Goal: Task Accomplishment & Management: Use online tool/utility

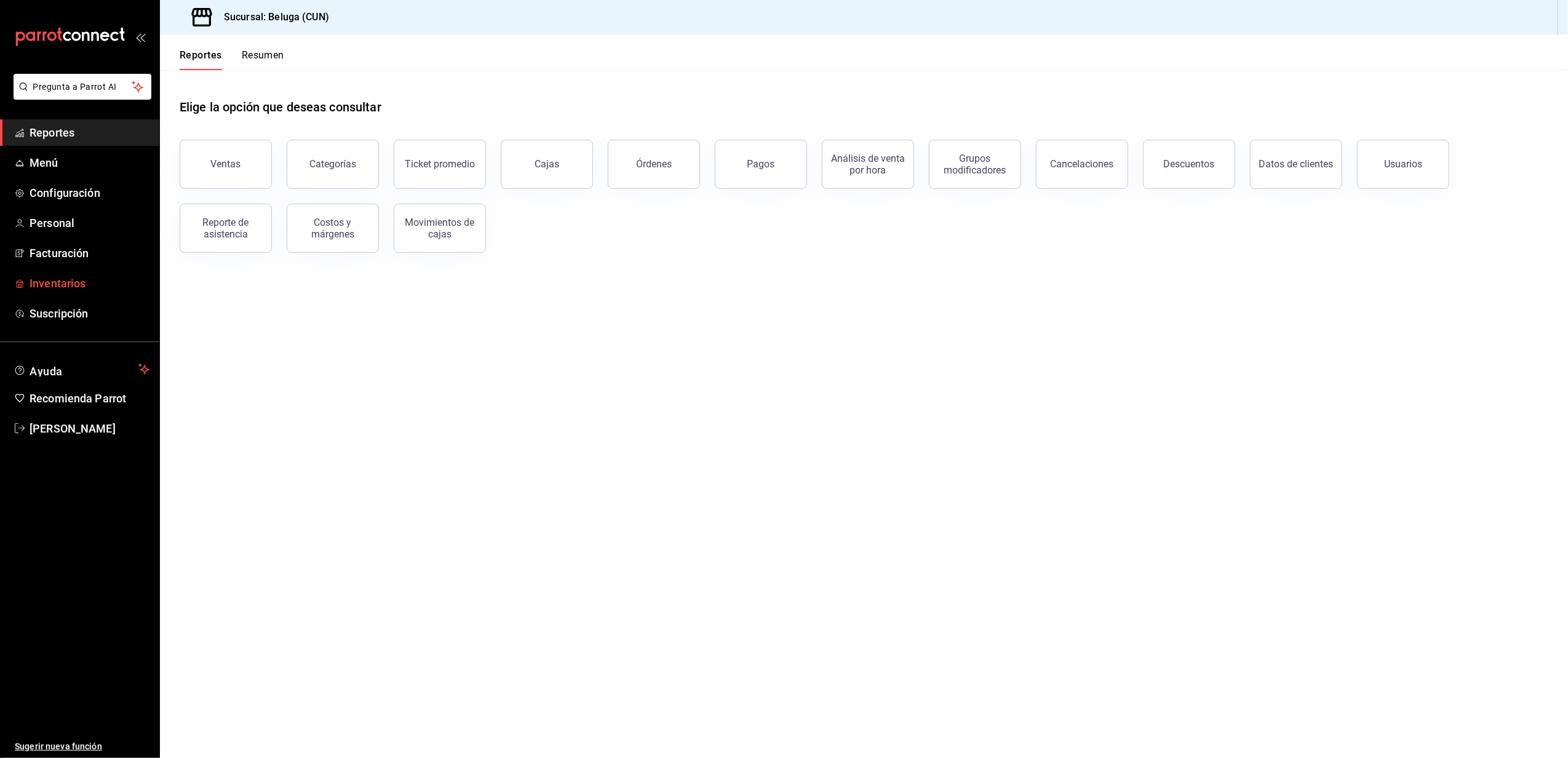
click at [59, 276] on span "Inventarios" at bounding box center [89, 284] width 120 height 17
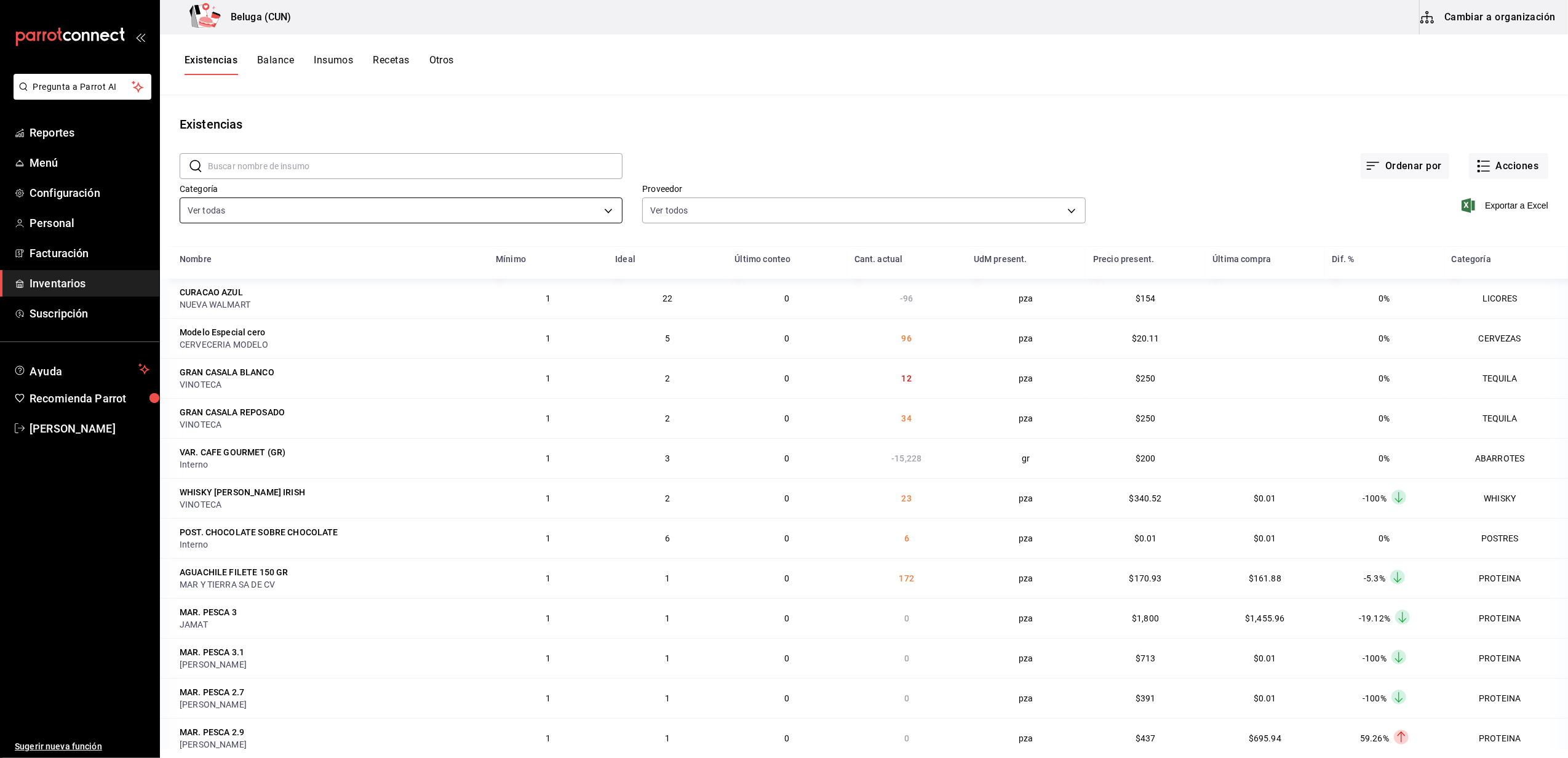
click at [587, 207] on body "Pregunta a Parrot AI Reportes Menú Configuración Personal Facturación Inventari…" at bounding box center [784, 375] width 1568 height 750
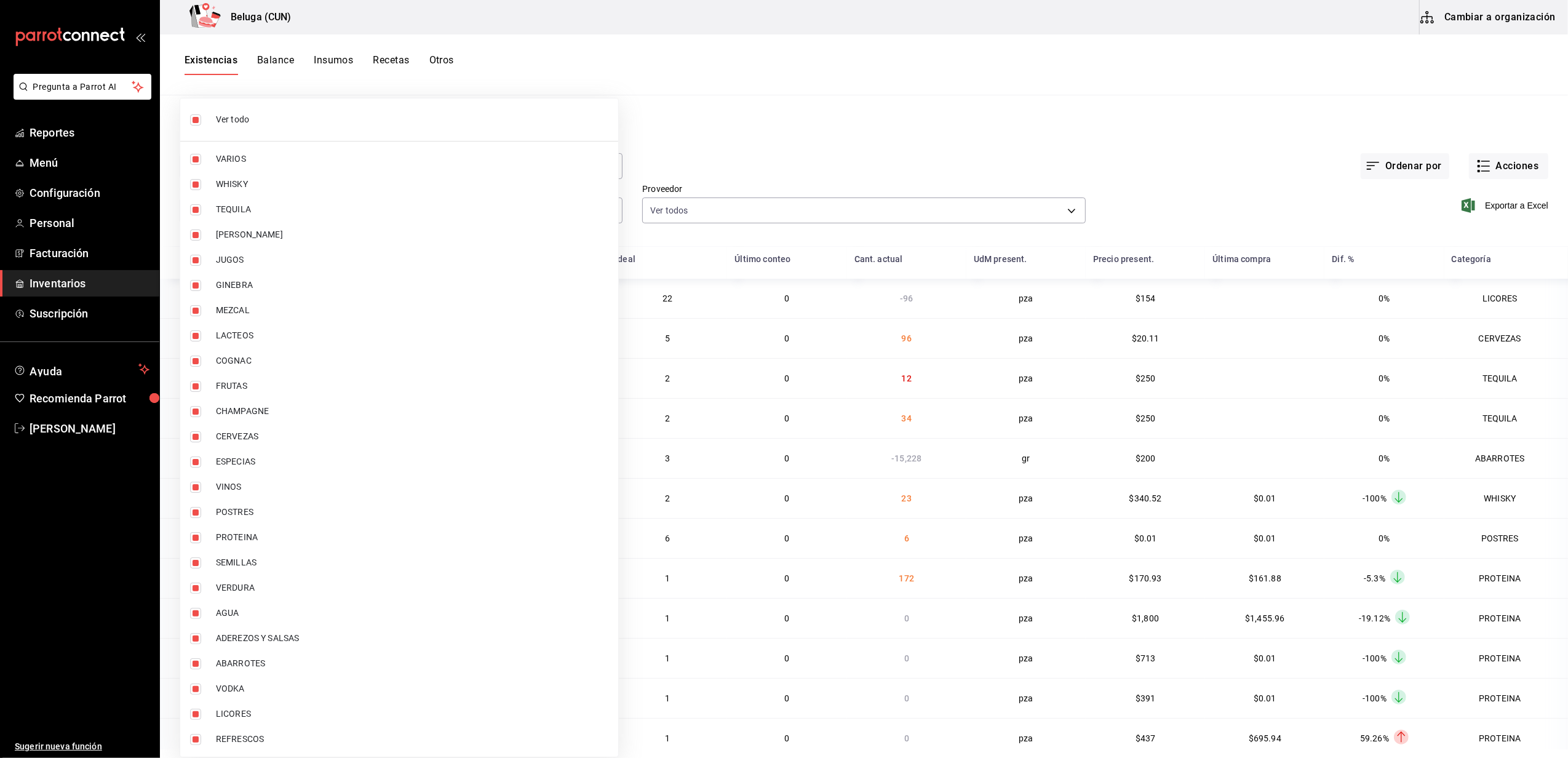
click at [256, 114] on span "Ver todo" at bounding box center [412, 119] width 392 height 13
checkbox input "false"
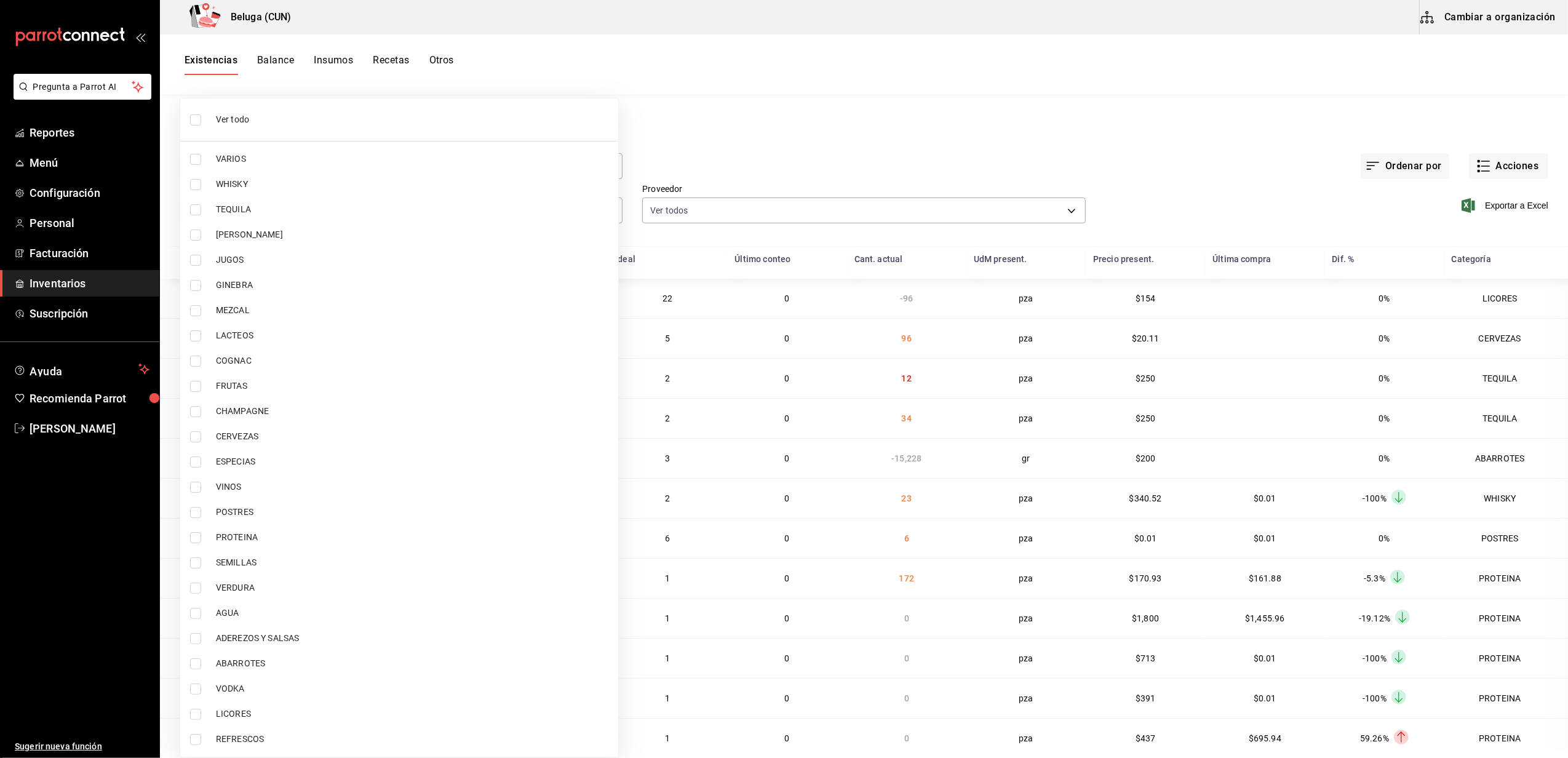
checkbox input "false"
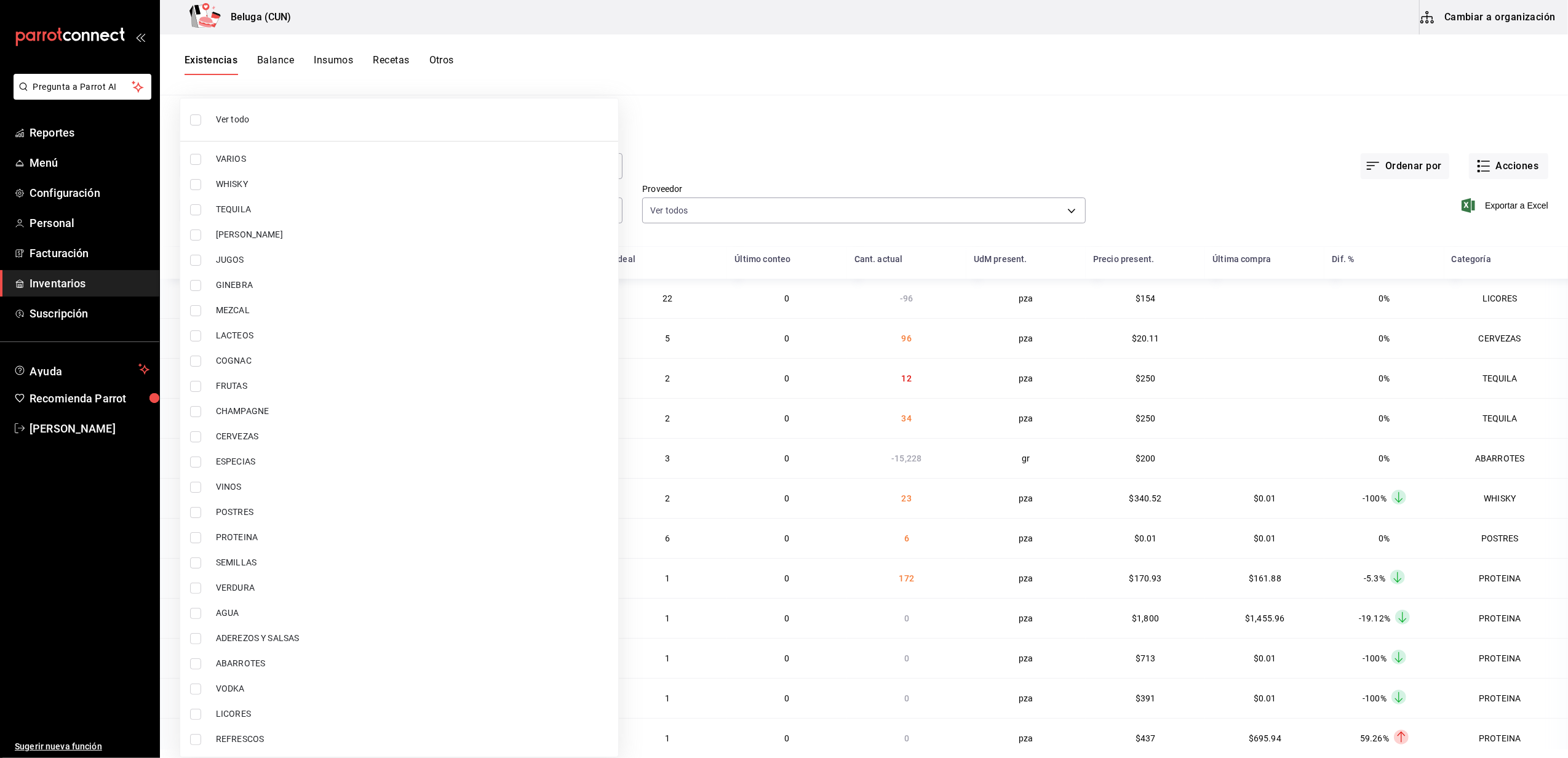
checkbox input "false"
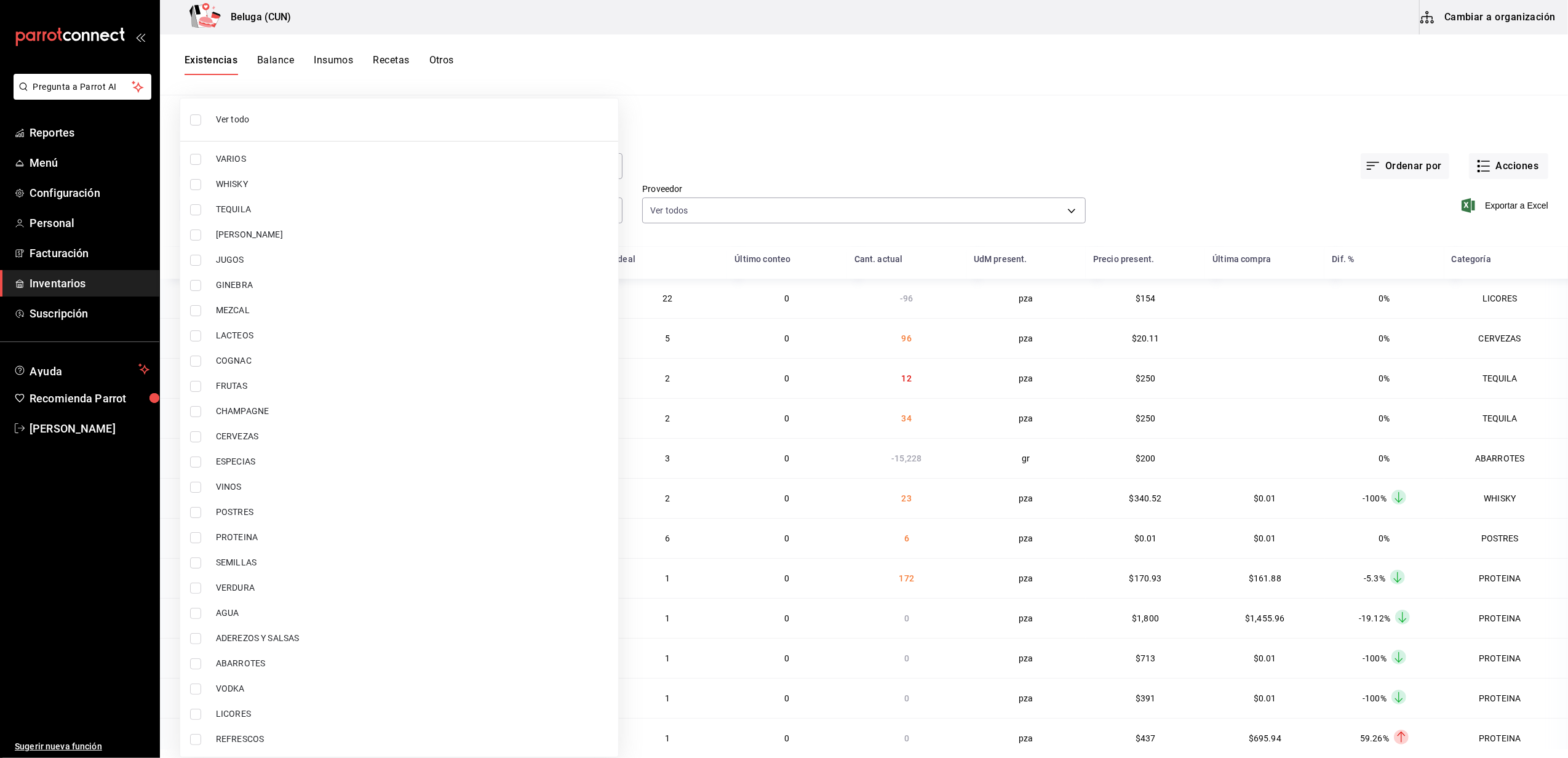
checkbox input "false"
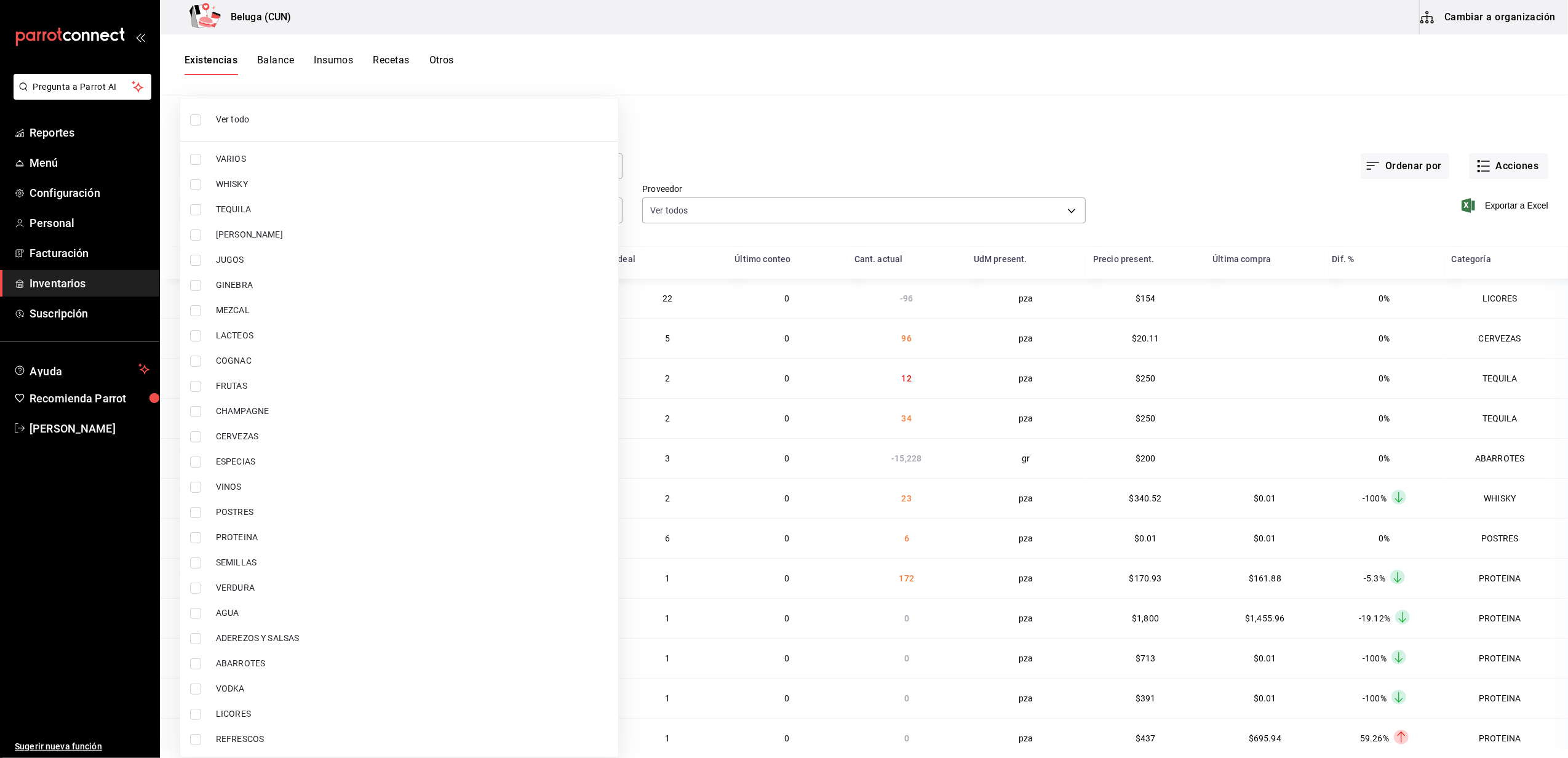
checkbox input "false"
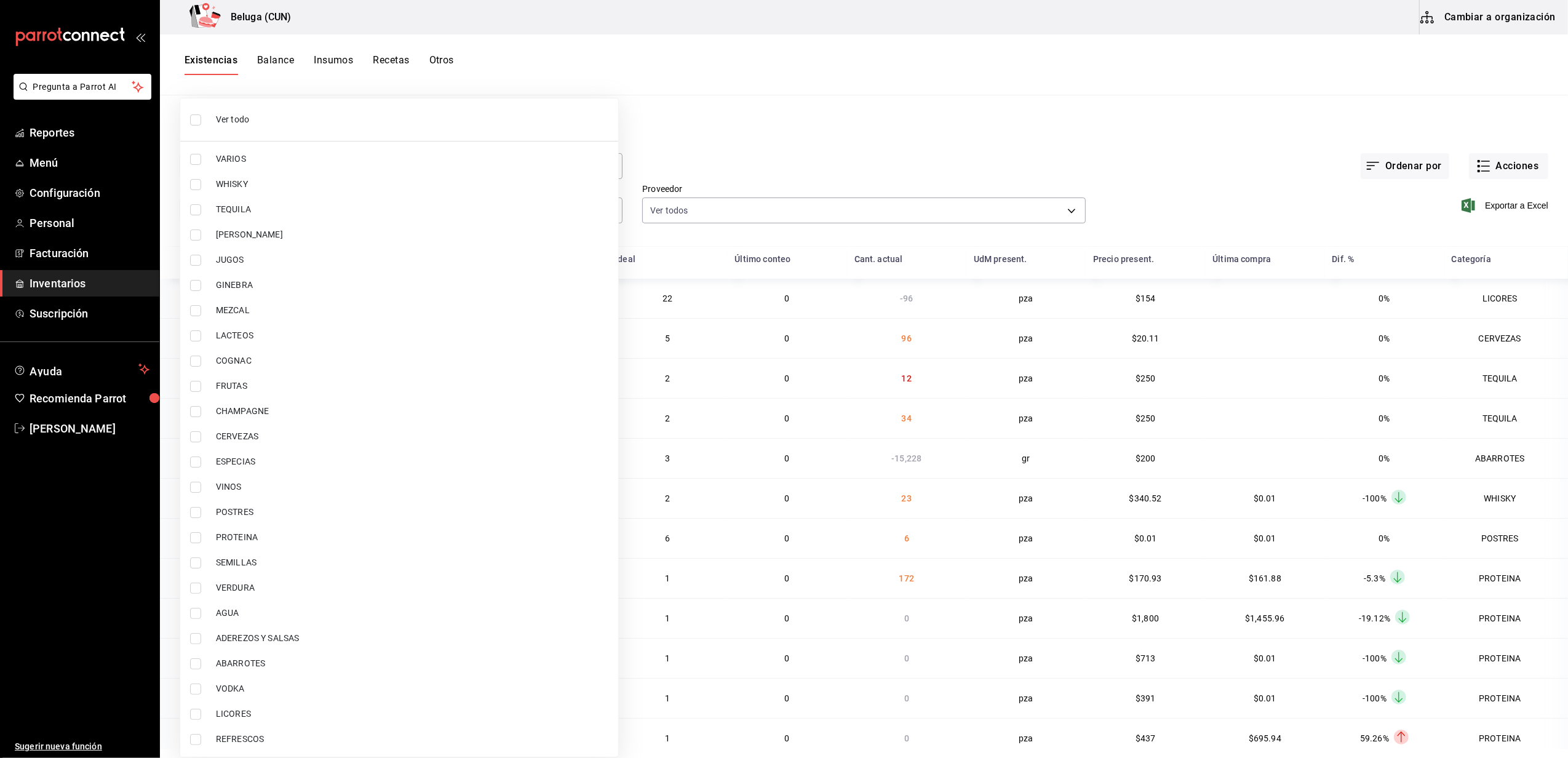
checkbox input "false"
click at [256, 520] on li "POSTRES" at bounding box center [399, 512] width 438 height 25
type input "43c9e2b0-4afa-46e8-9575-d8271eaf3d25"
checkbox input "true"
click at [252, 539] on span "PROTEINA" at bounding box center [412, 537] width 392 height 13
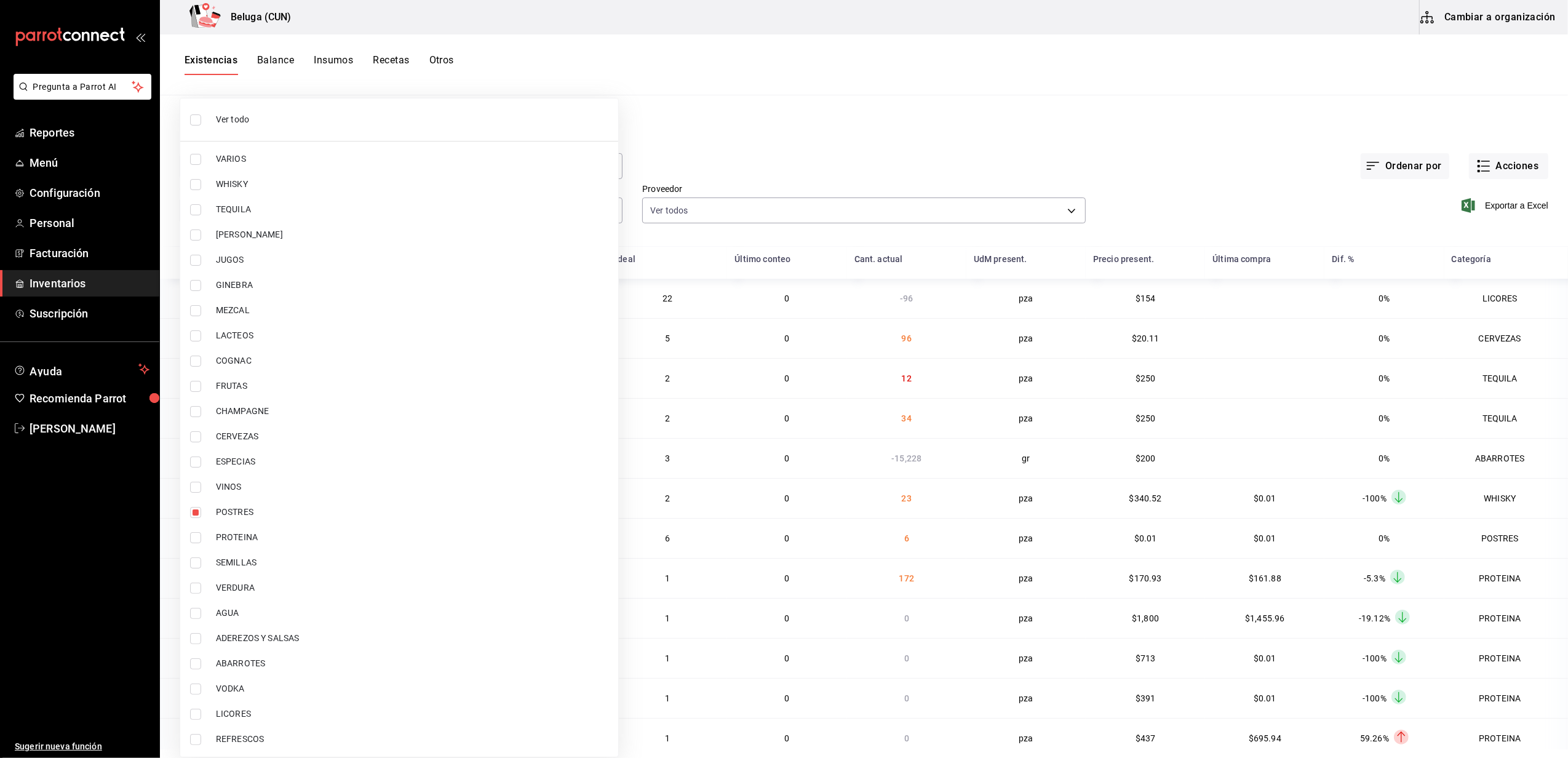
type input "43c9e2b0-4afa-46e8-9575-d8271eaf3d25,49acfc3a-e67d-4012-8994-cdceb58e19f0"
checkbox input "true"
click at [695, 84] on div at bounding box center [784, 379] width 1568 height 758
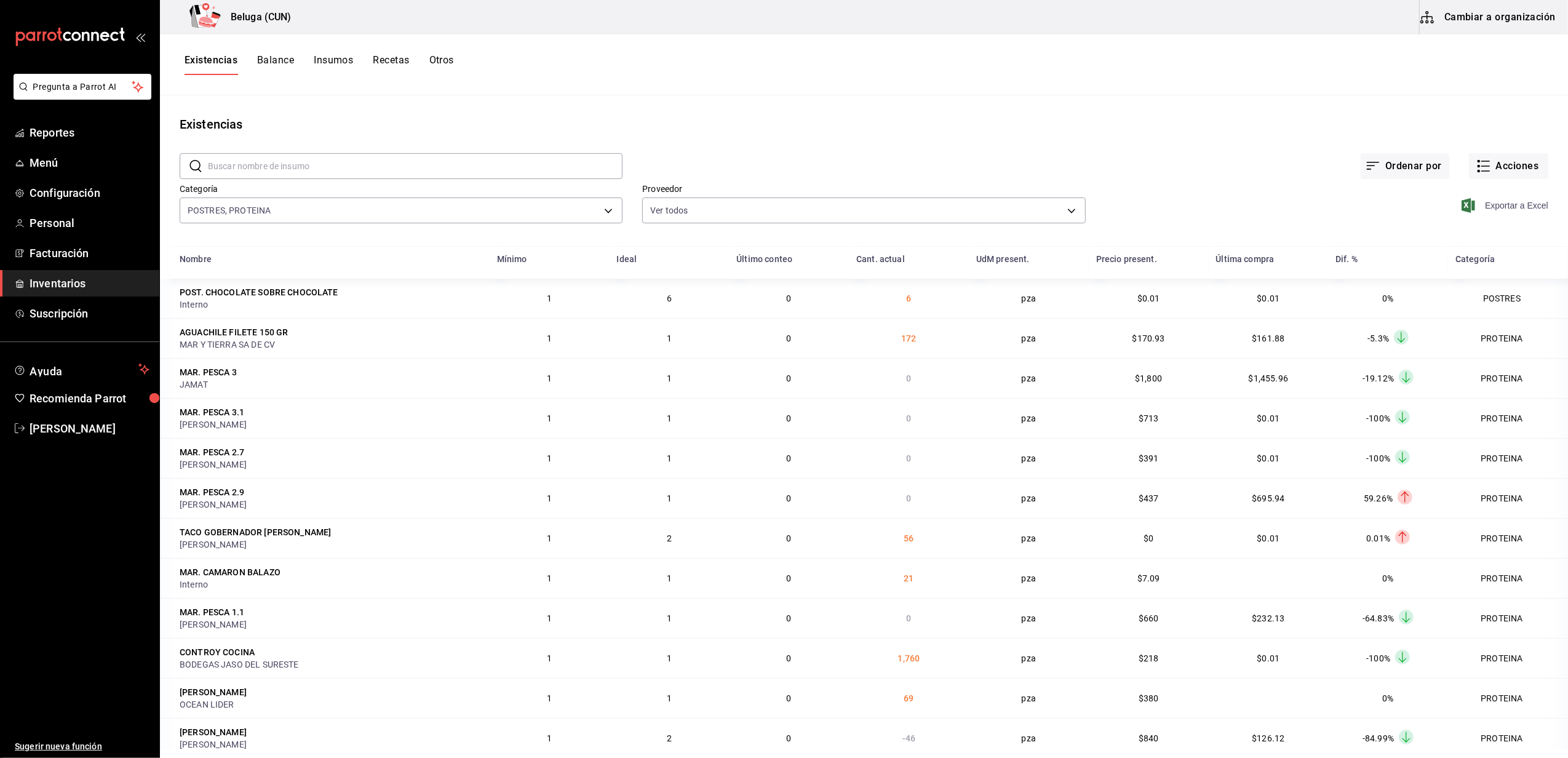
click at [1500, 199] on span "Exportar a Excel" at bounding box center [1506, 205] width 84 height 15
click at [1091, 40] on div "Existencias Balance Insumos Recetas Otros" at bounding box center [864, 64] width 1408 height 61
click at [788, 114] on main "Existencias ​ ​ Ordenar por Acciones Categoría POSTRES, PROTEINA 43c9e2b0-4afa-…" at bounding box center [864, 422] width 1408 height 654
click at [1491, 206] on span "Exportar a Excel" at bounding box center [1506, 205] width 84 height 15
